Goal: Information Seeking & Learning: Check status

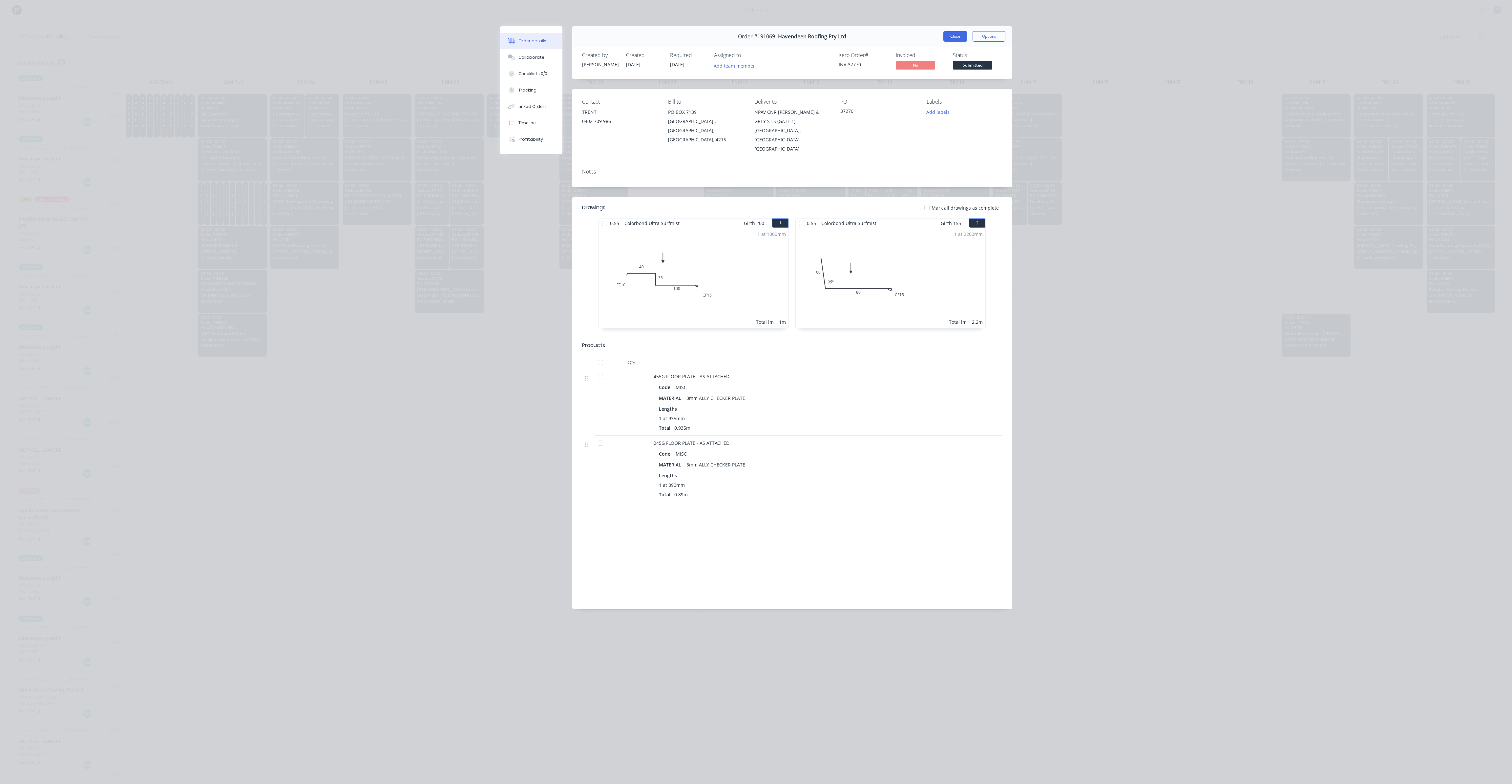
click at [956, 40] on button "Close" at bounding box center [955, 36] width 24 height 11
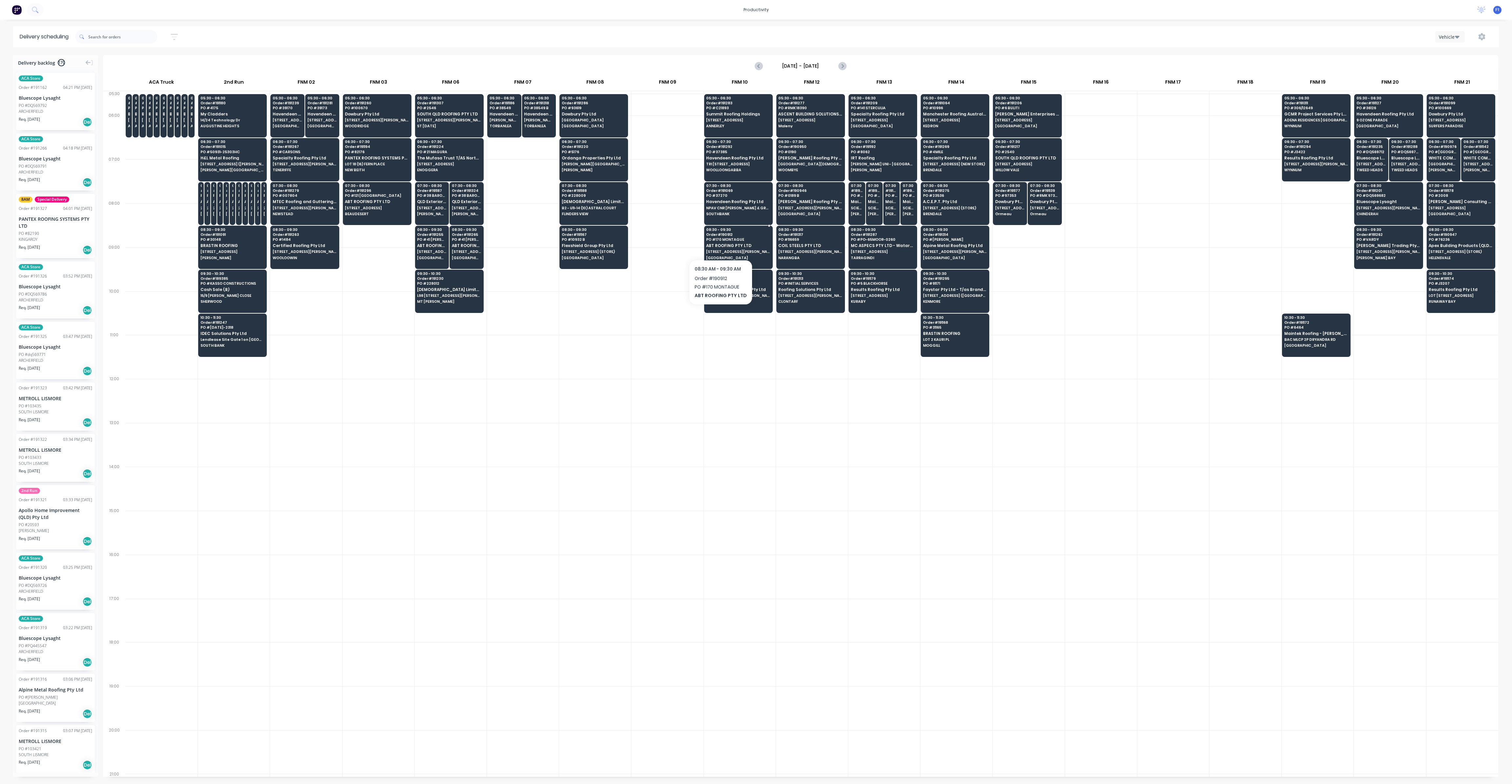
click at [718, 244] on span "ABT ROOFING PTY LTD" at bounding box center [738, 245] width 63 height 4
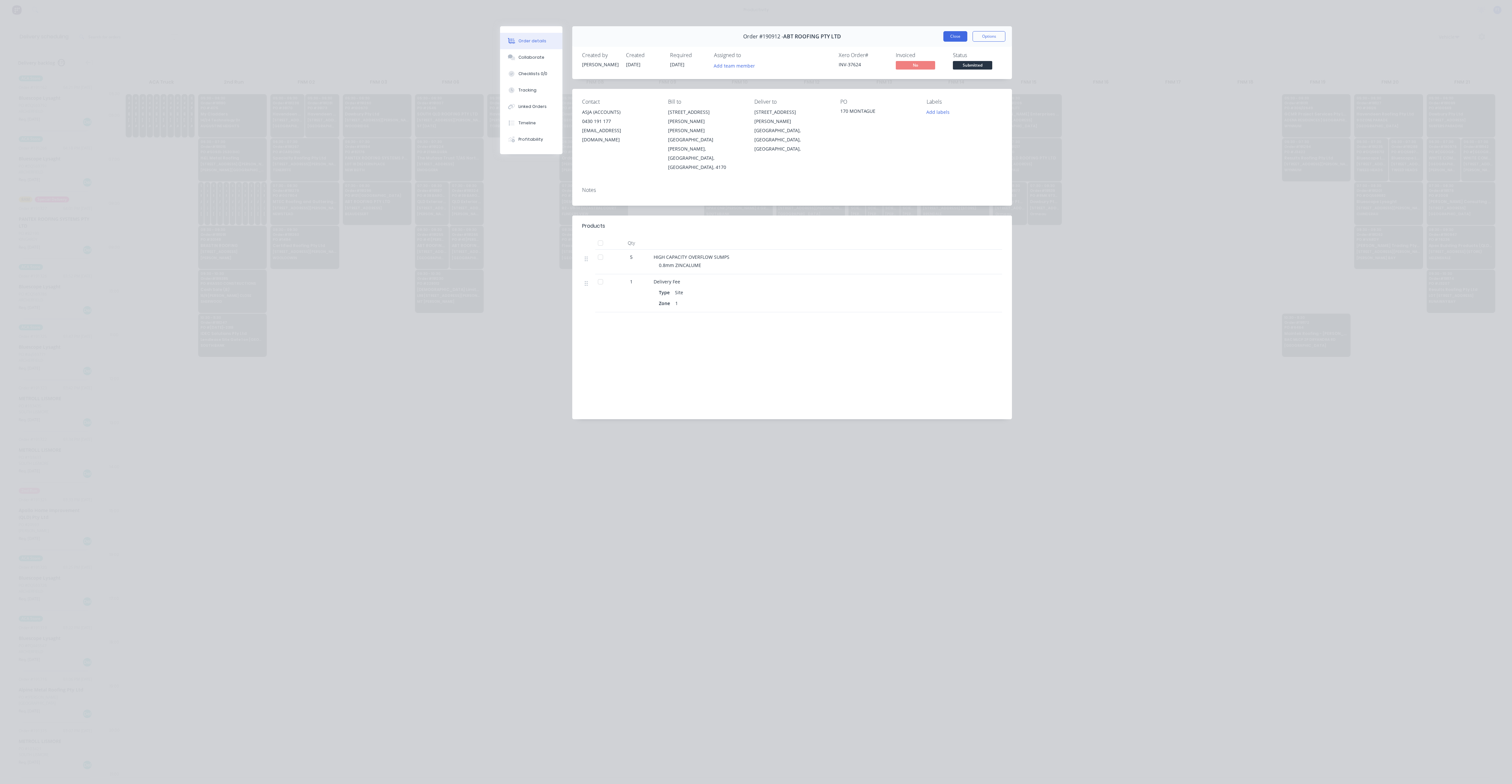
click at [960, 33] on button "Close" at bounding box center [955, 36] width 24 height 11
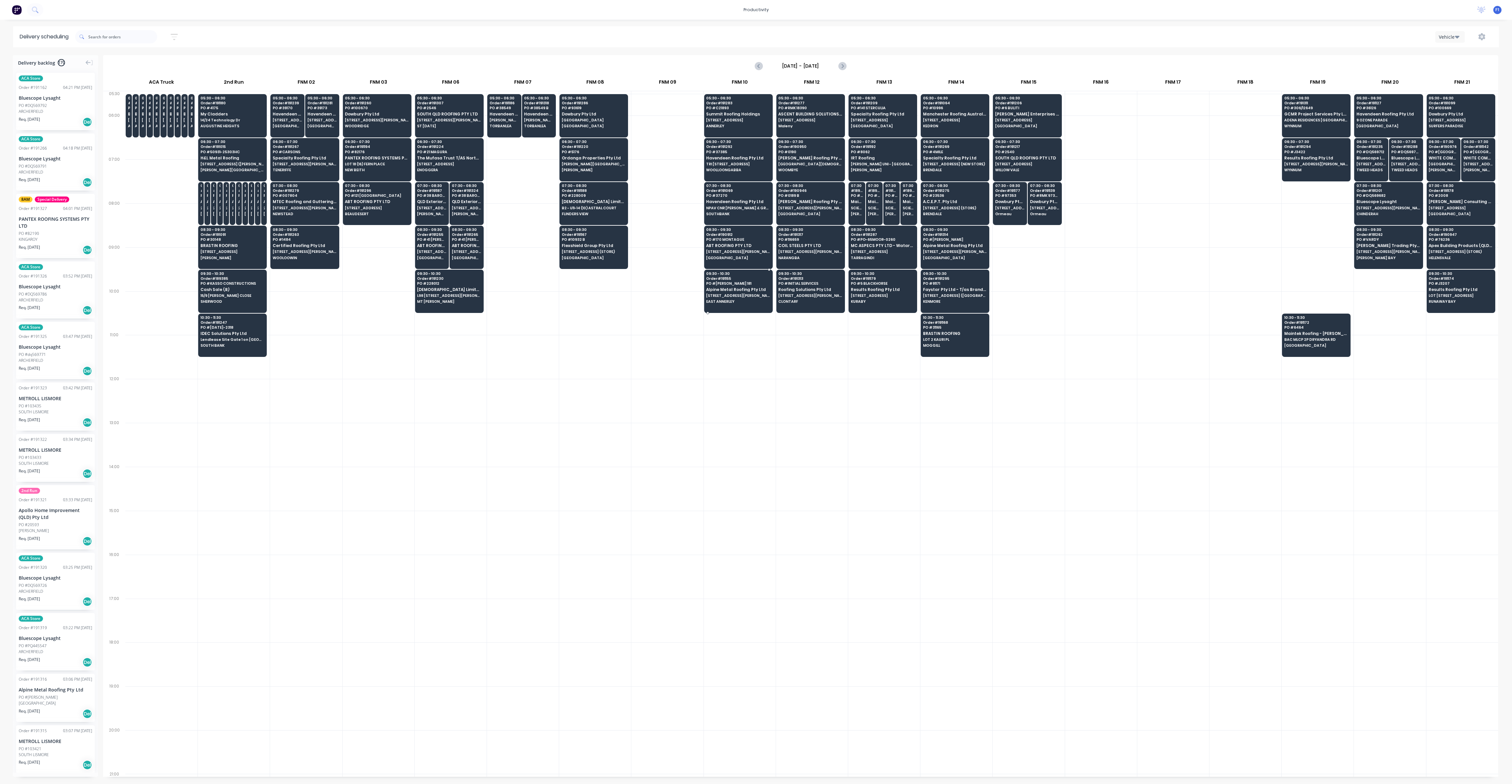
click at [732, 293] on span "[STREET_ADDRESS][PERSON_NAME]" at bounding box center [738, 295] width 63 height 4
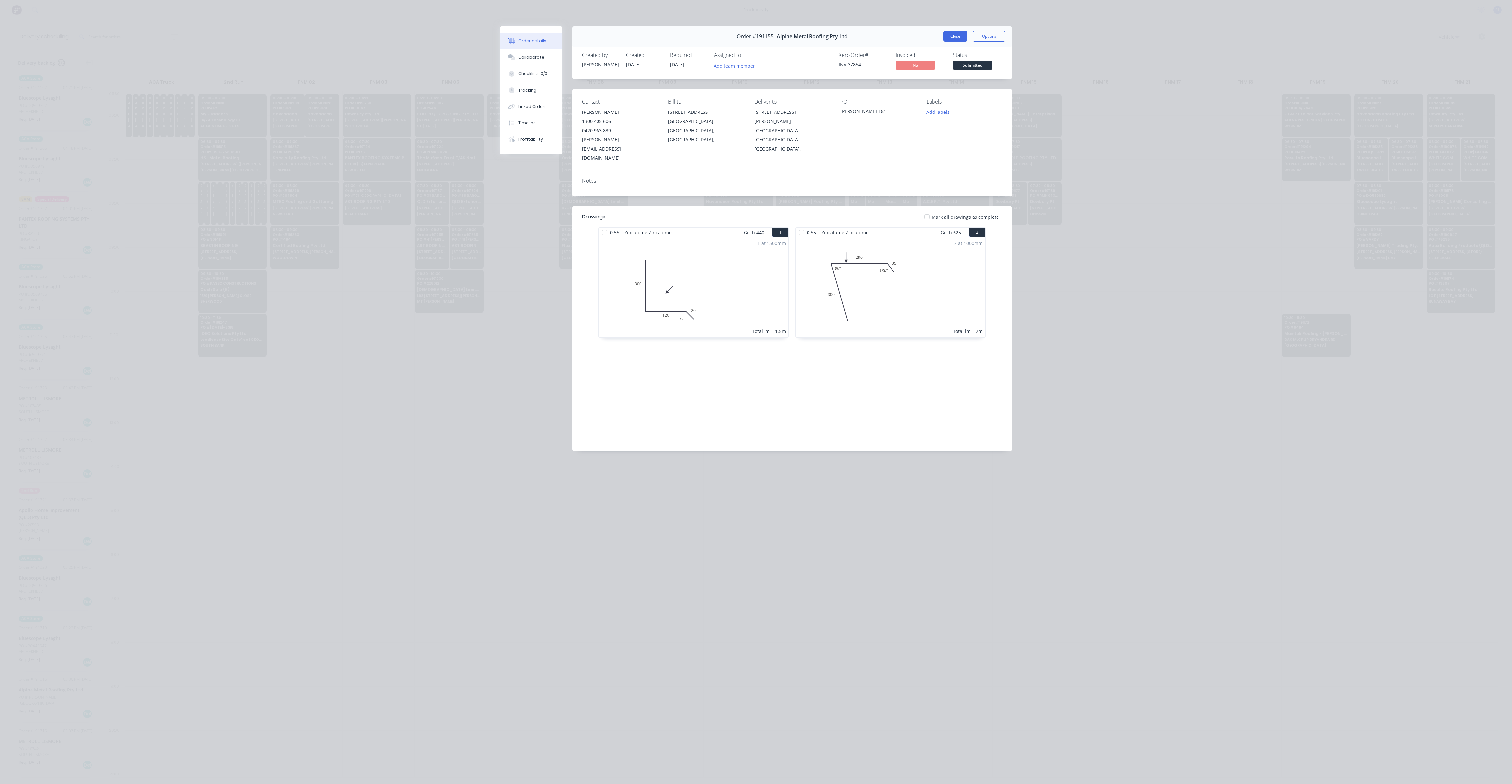
click at [959, 37] on button "Close" at bounding box center [955, 36] width 24 height 11
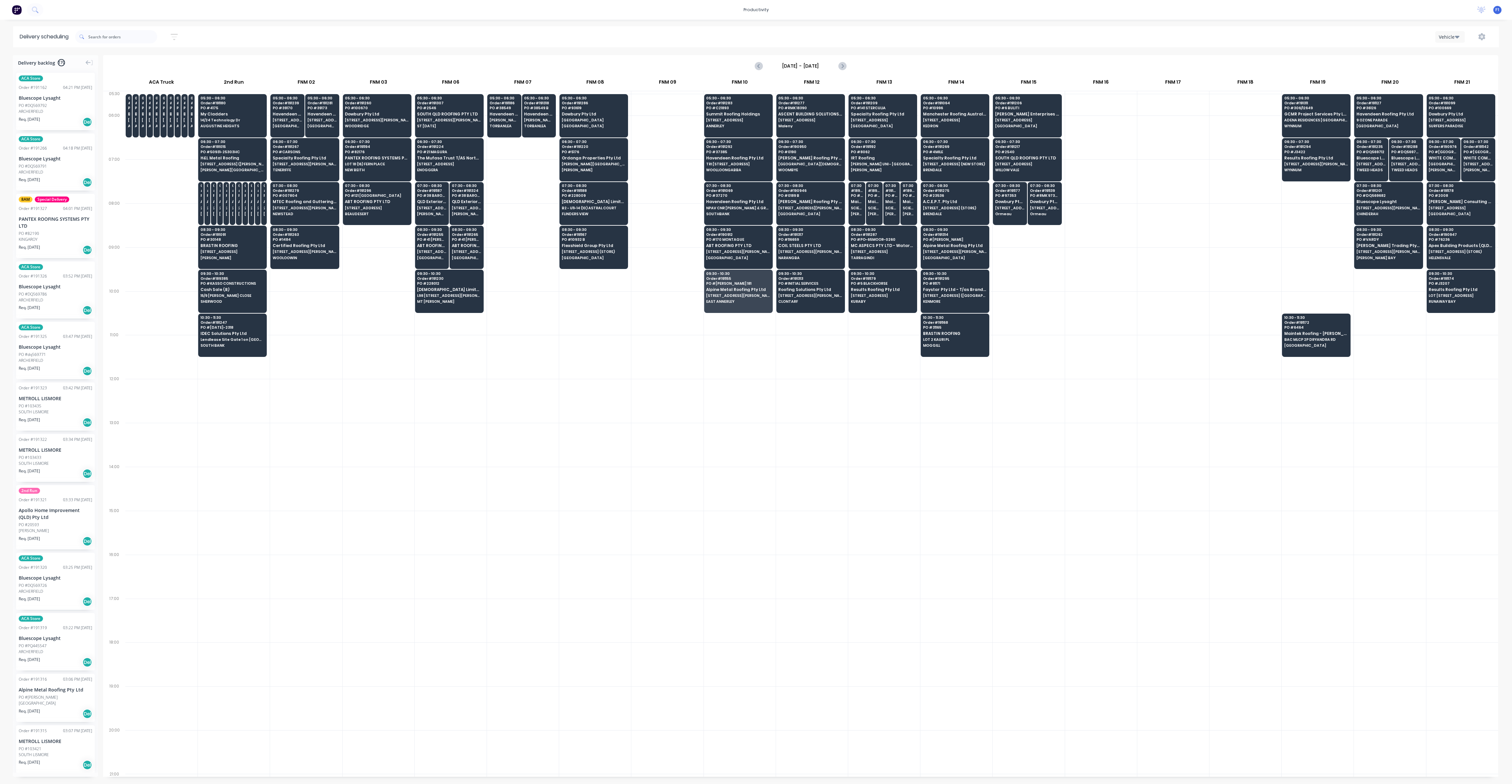
click at [856, 541] on div at bounding box center [884, 532] width 72 height 44
click at [866, 284] on div "09:30 - 10:30 Order # 191179 PO # 5 BLACKHORSE Results Roofing Pty Ltd [STREET_…" at bounding box center [883, 288] width 68 height 37
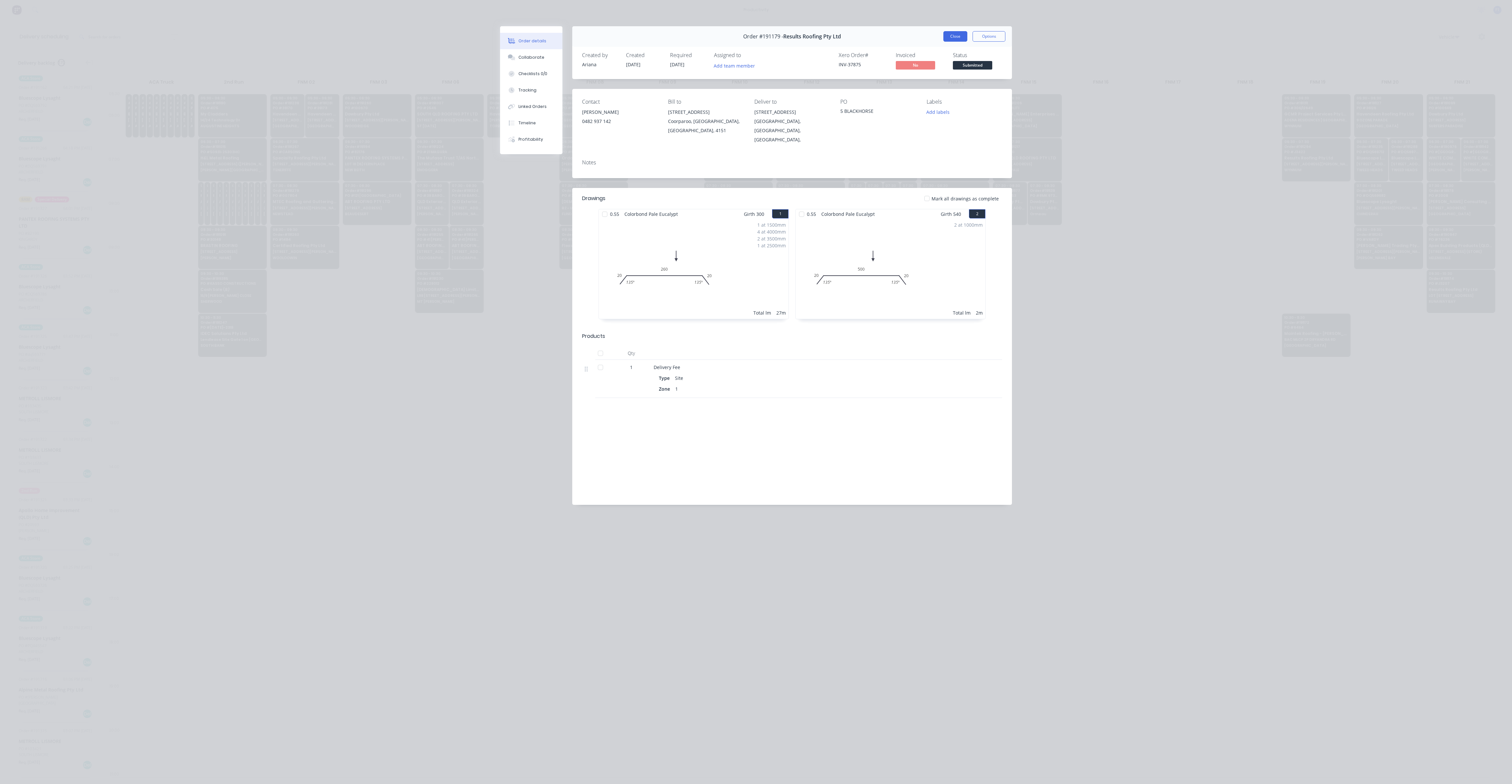
click at [954, 38] on button "Close" at bounding box center [955, 36] width 24 height 11
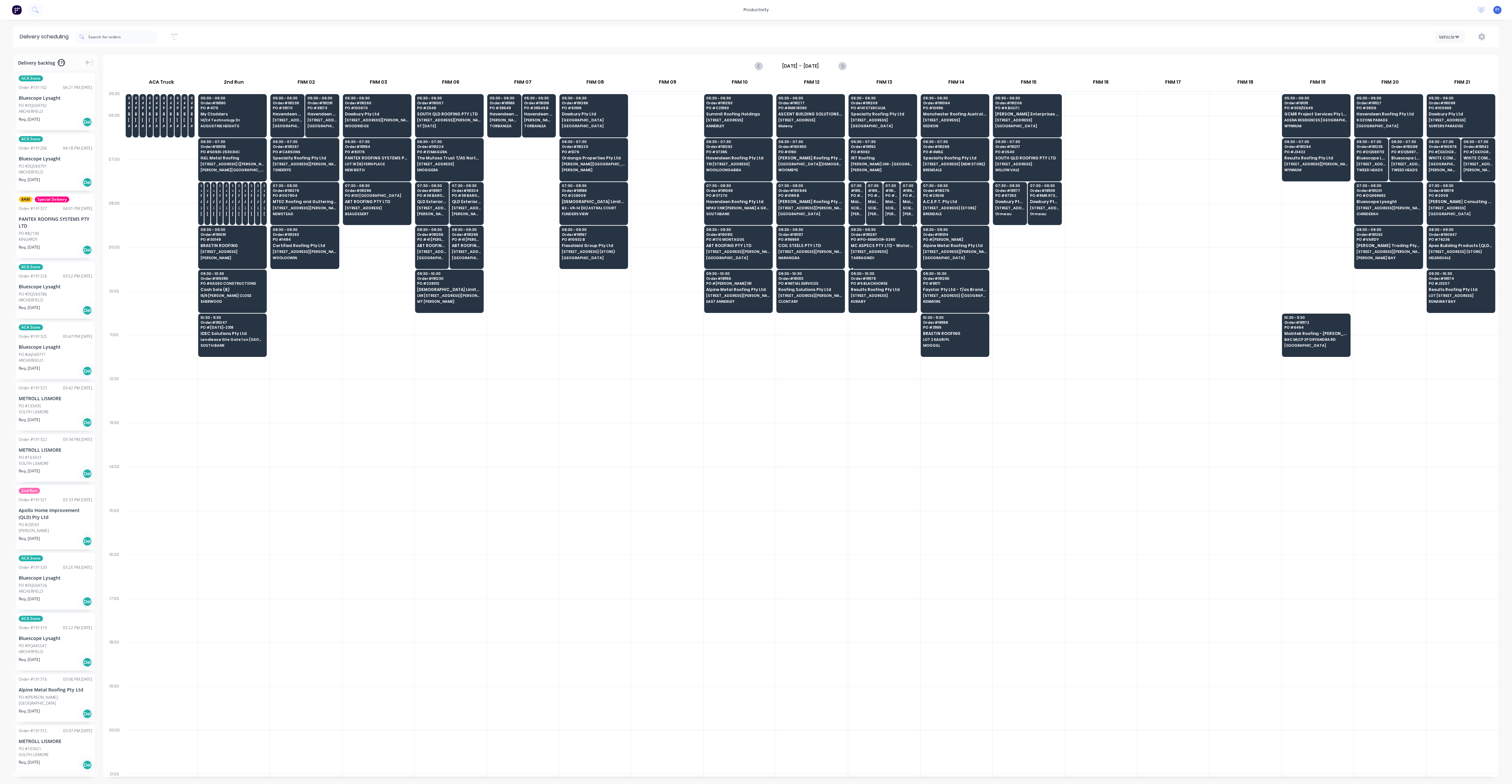
click at [869, 244] on span "MC ASPECS PTY LTD - Watara Homes Constructions" at bounding box center [883, 245] width 63 height 4
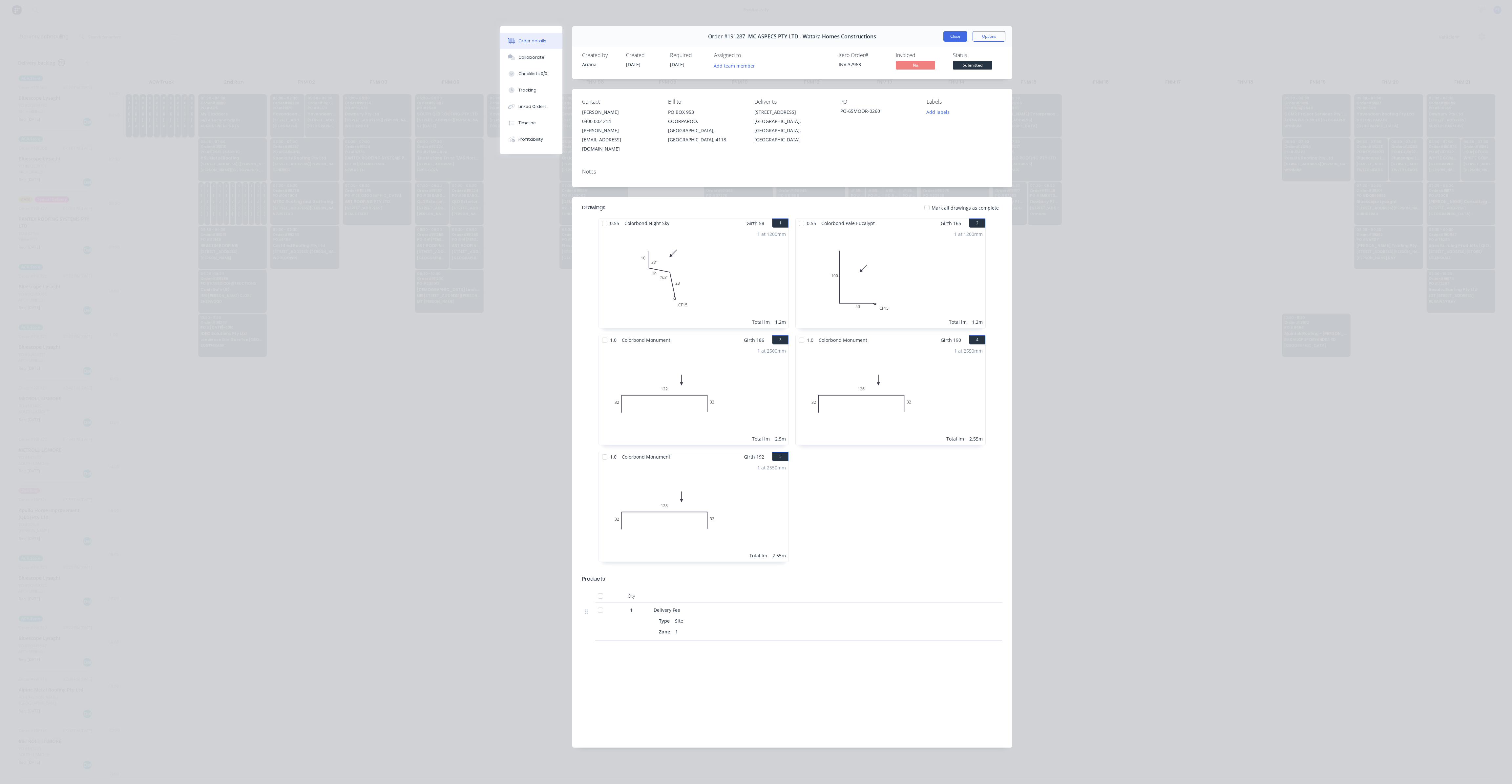
click at [960, 37] on button "Close" at bounding box center [955, 36] width 24 height 11
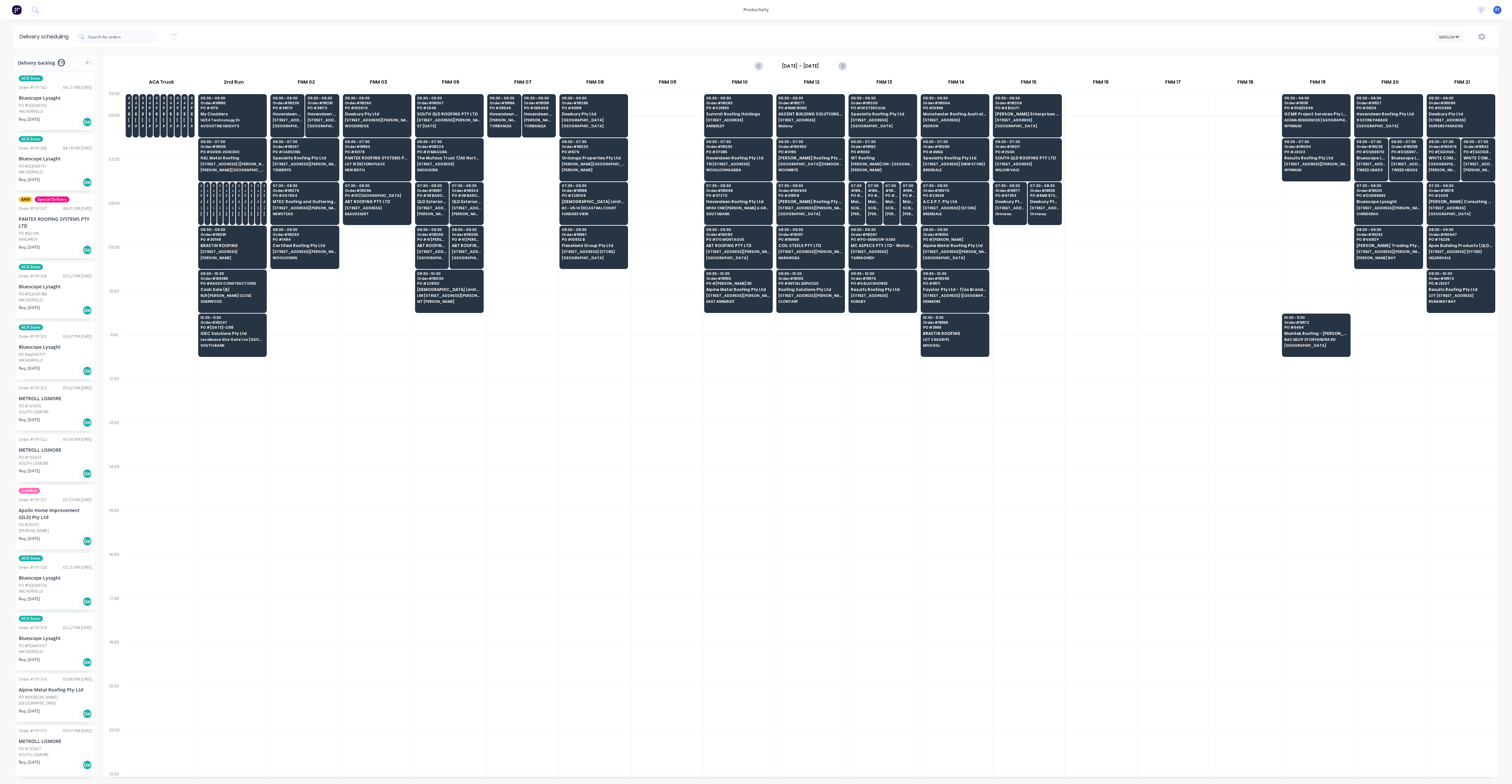
click at [842, 335] on div at bounding box center [812, 357] width 72 height 44
